Goal: Contribute content

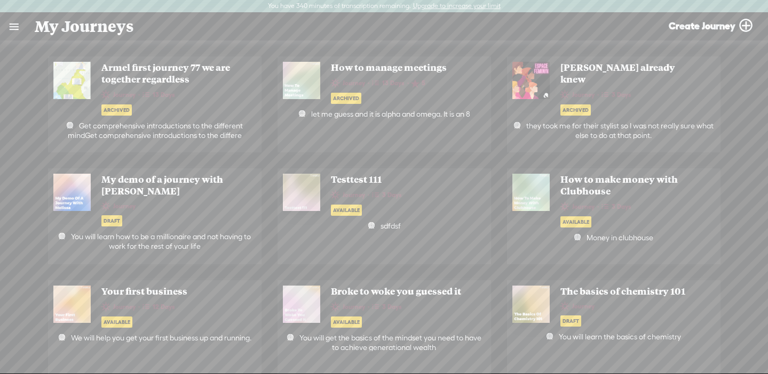
click at [15, 30] on link at bounding box center [14, 27] width 28 height 28
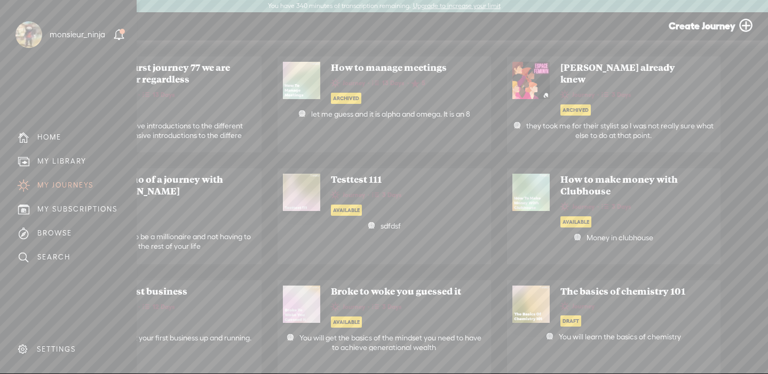
click at [78, 164] on div "MY LIBRARY" at bounding box center [61, 161] width 49 height 9
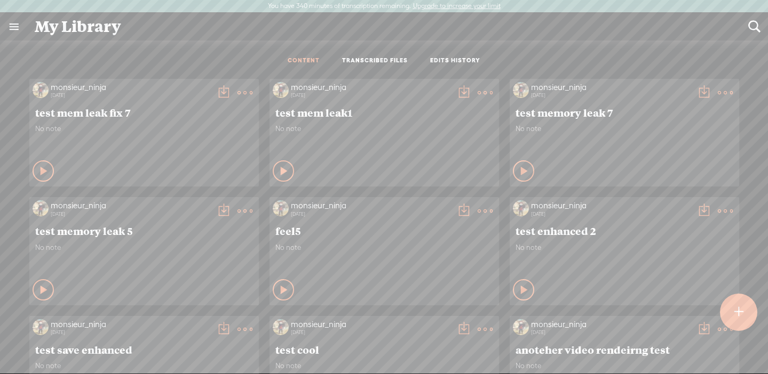
click at [732, 309] on div at bounding box center [738, 312] width 37 height 37
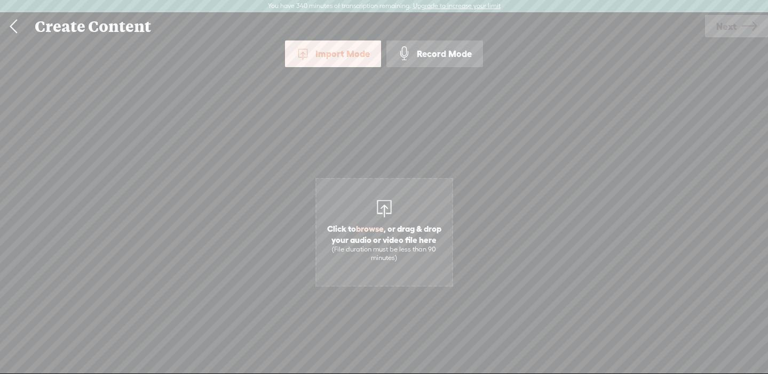
click at [378, 218] on span "Click to browse , or drag & drop your audio or video file here (File duration m…" at bounding box center [384, 243] width 136 height 50
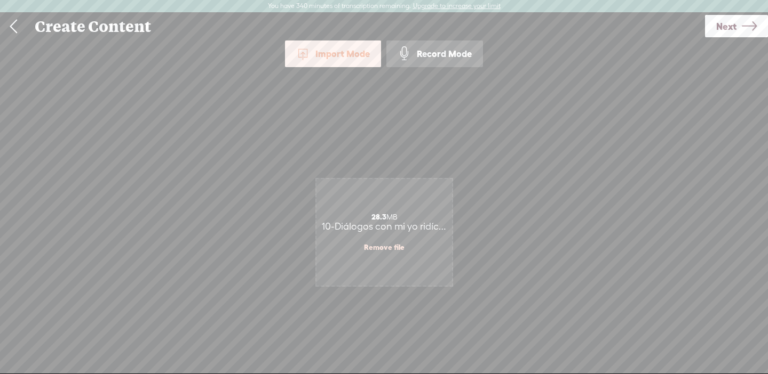
click at [736, 20] on link "Next" at bounding box center [736, 26] width 63 height 22
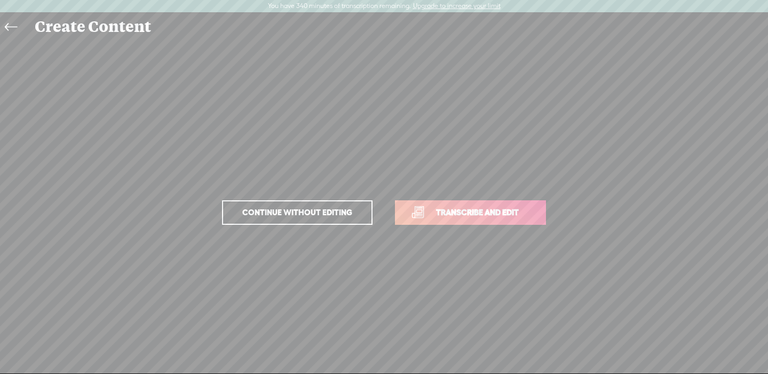
click at [453, 210] on span "Transcribe and edit" at bounding box center [477, 212] width 105 height 12
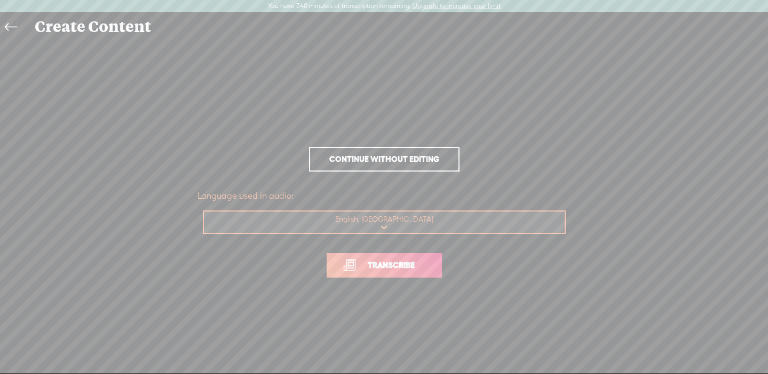
click at [412, 222] on select "Choose a language Afrikaans Albanian Amharic Arabic, Gulf Arabic, Modern Standa…" at bounding box center [385, 223] width 362 height 22
